Goal: Task Accomplishment & Management: Complete application form

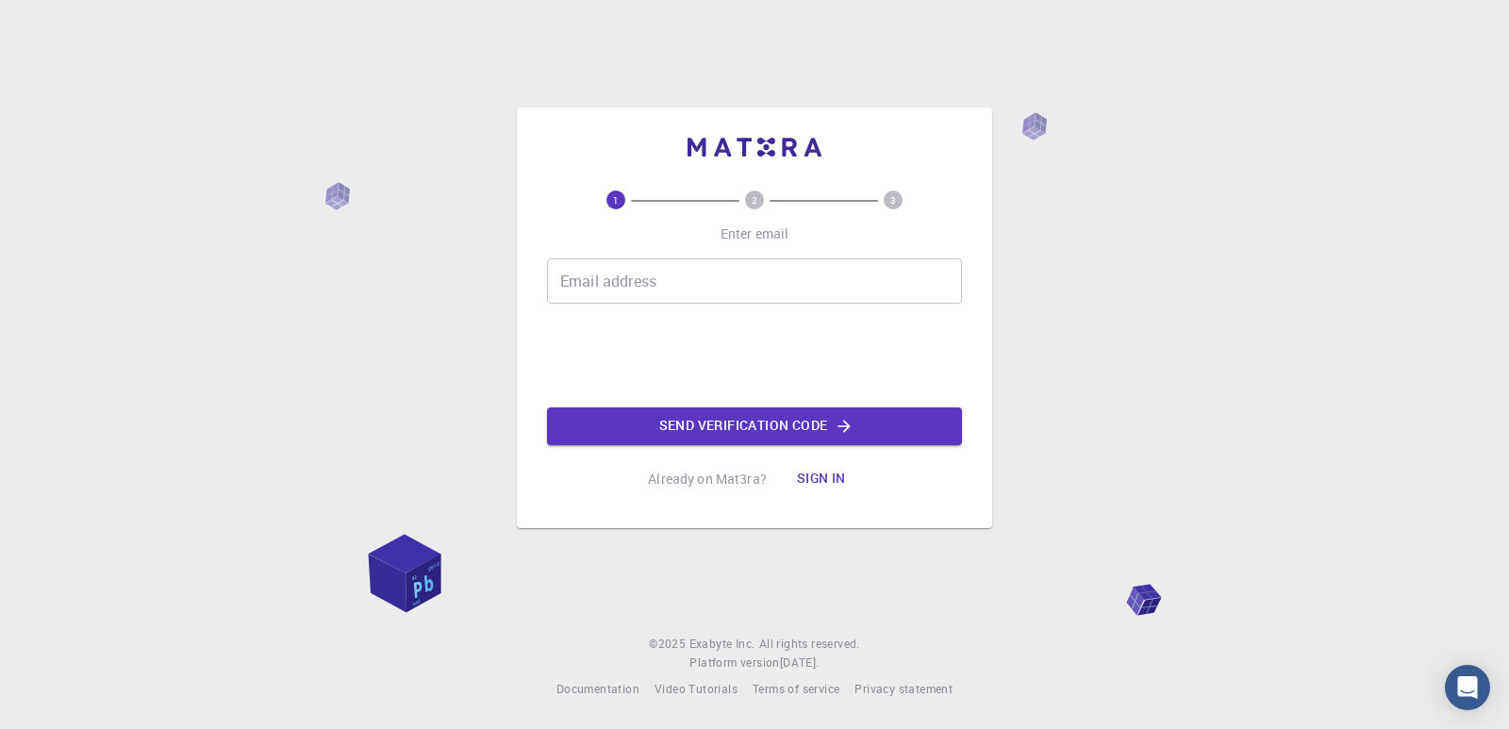
click at [660, 288] on input "Email address" at bounding box center [754, 280] width 415 height 45
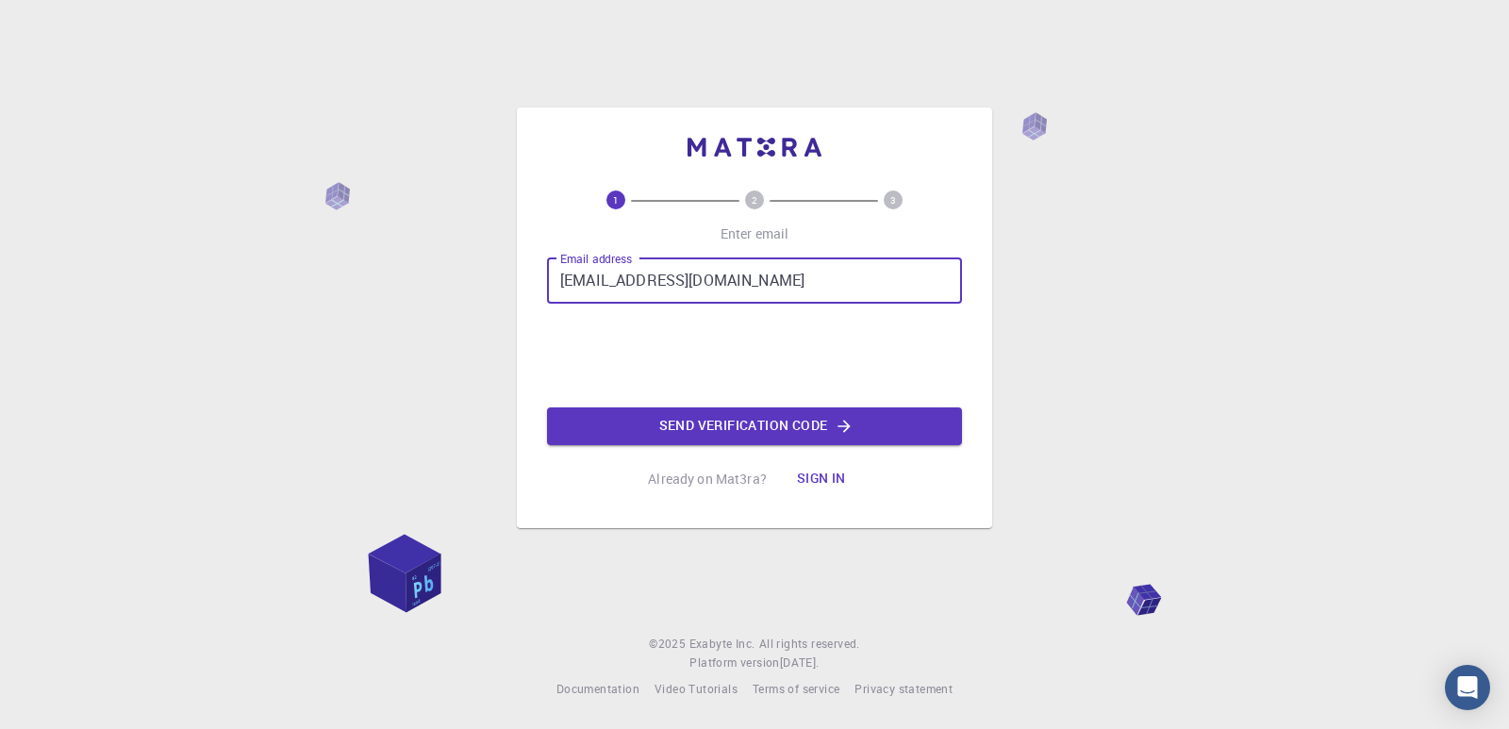
type input "[EMAIL_ADDRESS][DOMAIN_NAME]"
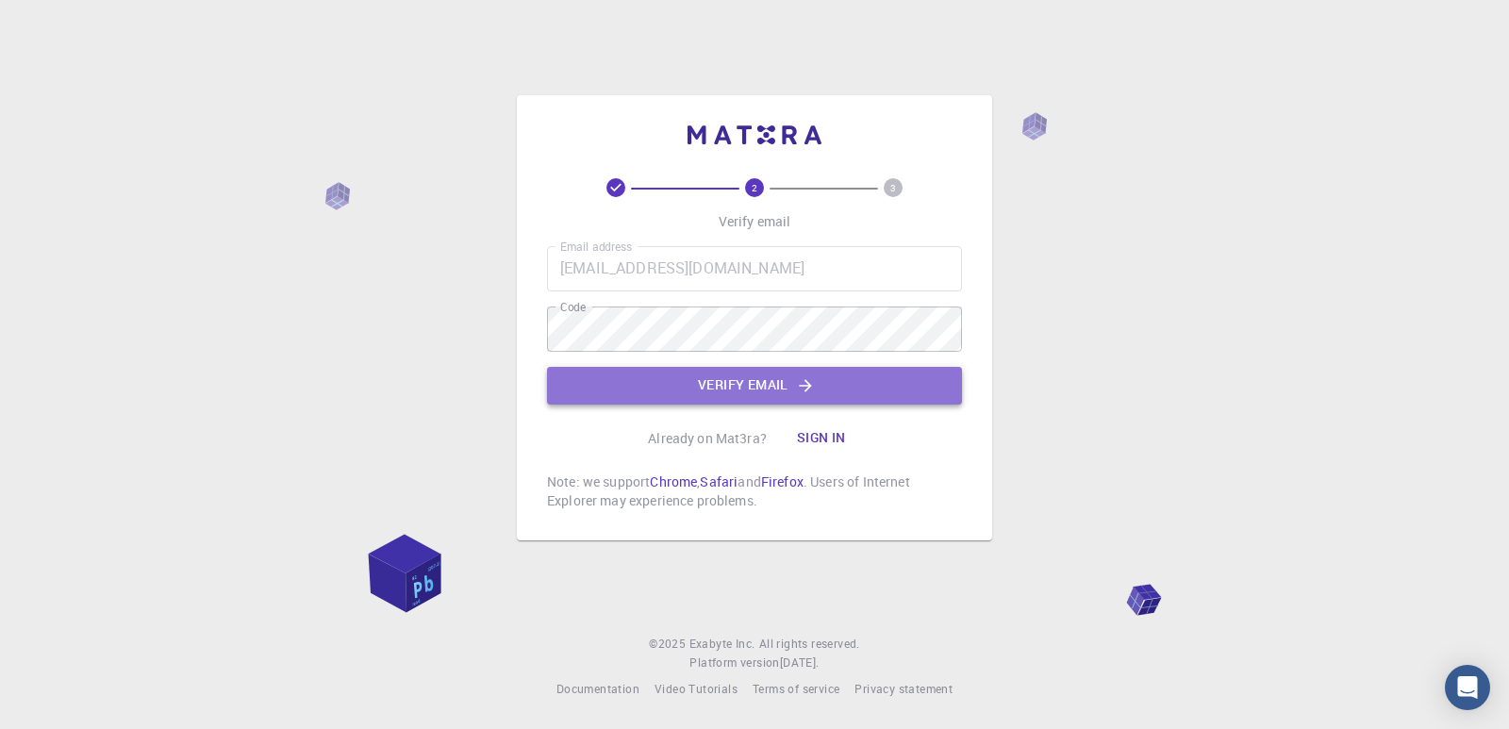
click at [647, 378] on button "Verify email" at bounding box center [754, 386] width 415 height 38
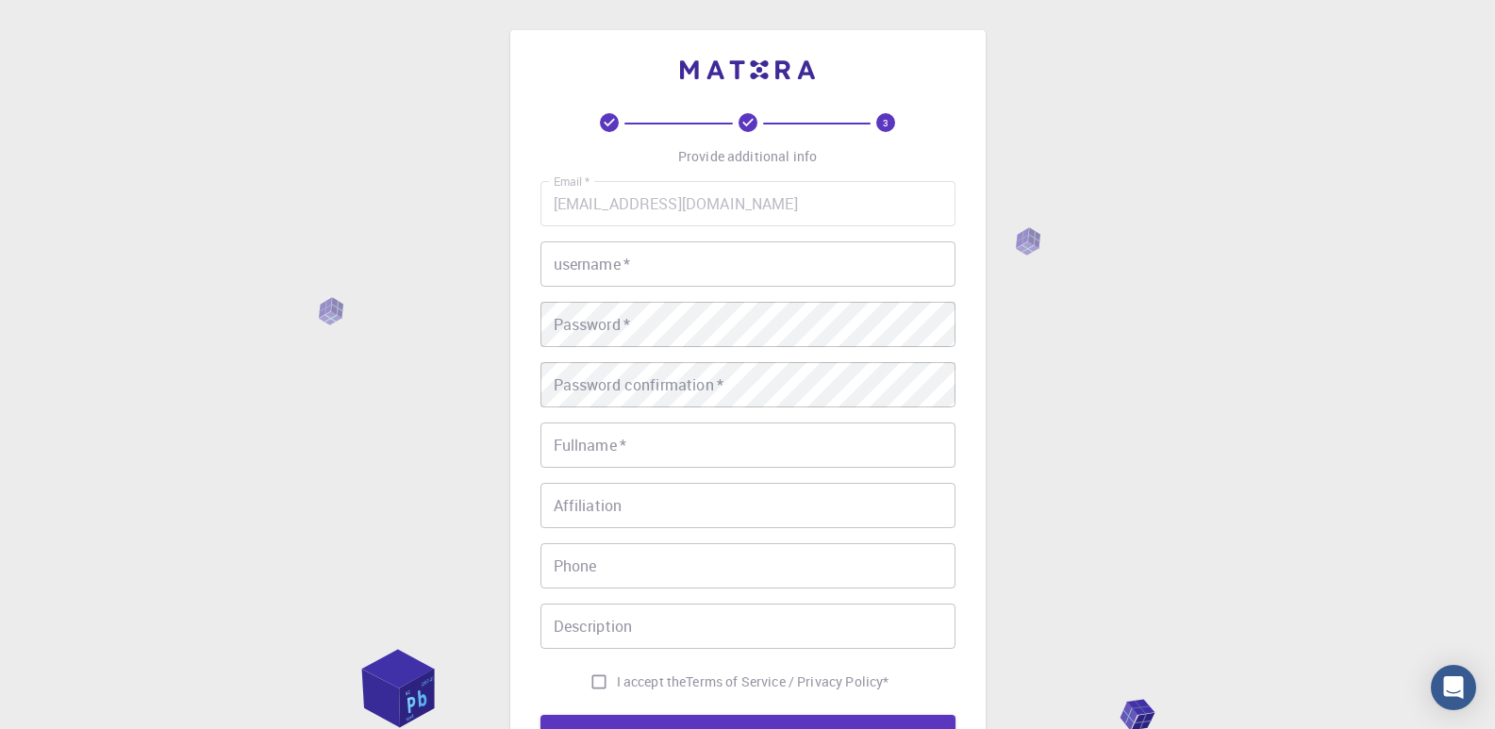
click at [695, 284] on div "Email   * [EMAIL_ADDRESS][DOMAIN_NAME] Email   * username   * username   * Pass…" at bounding box center [748, 440] width 415 height 519
click at [695, 284] on input "username   *" at bounding box center [748, 264] width 415 height 45
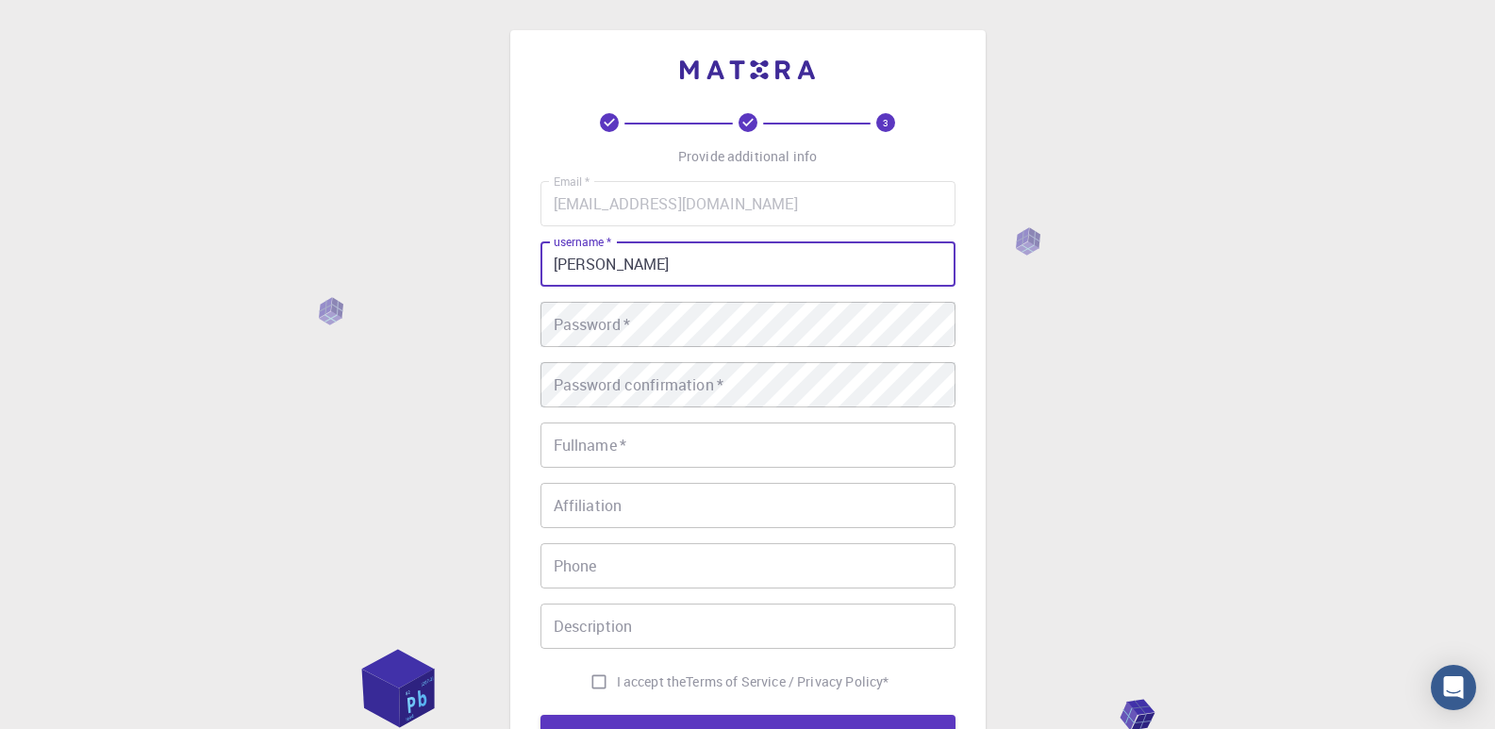
type input "[PERSON_NAME]"
